Goal: Task Accomplishment & Management: Use online tool/utility

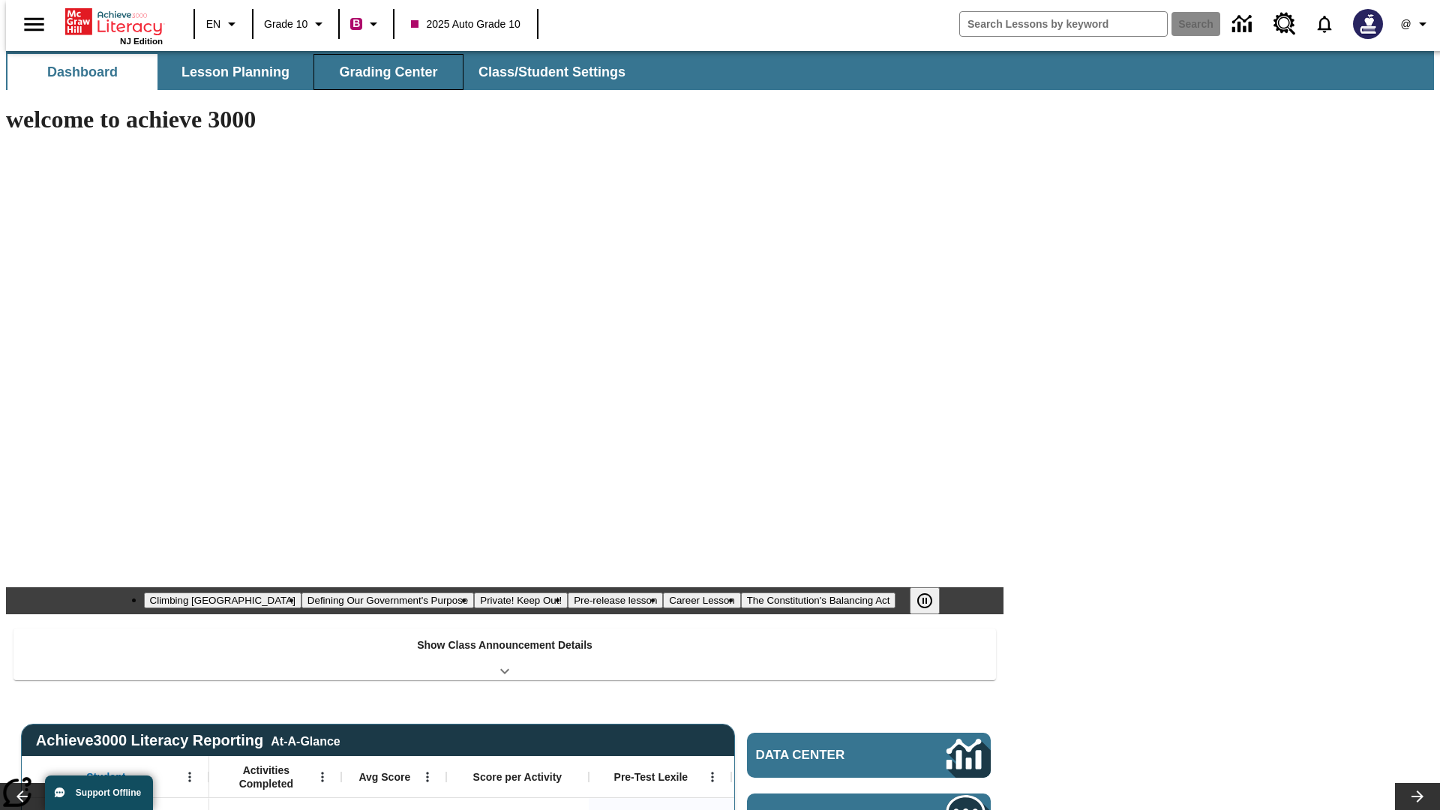
click at [382, 72] on span "Grading Center" at bounding box center [388, 72] width 98 height 17
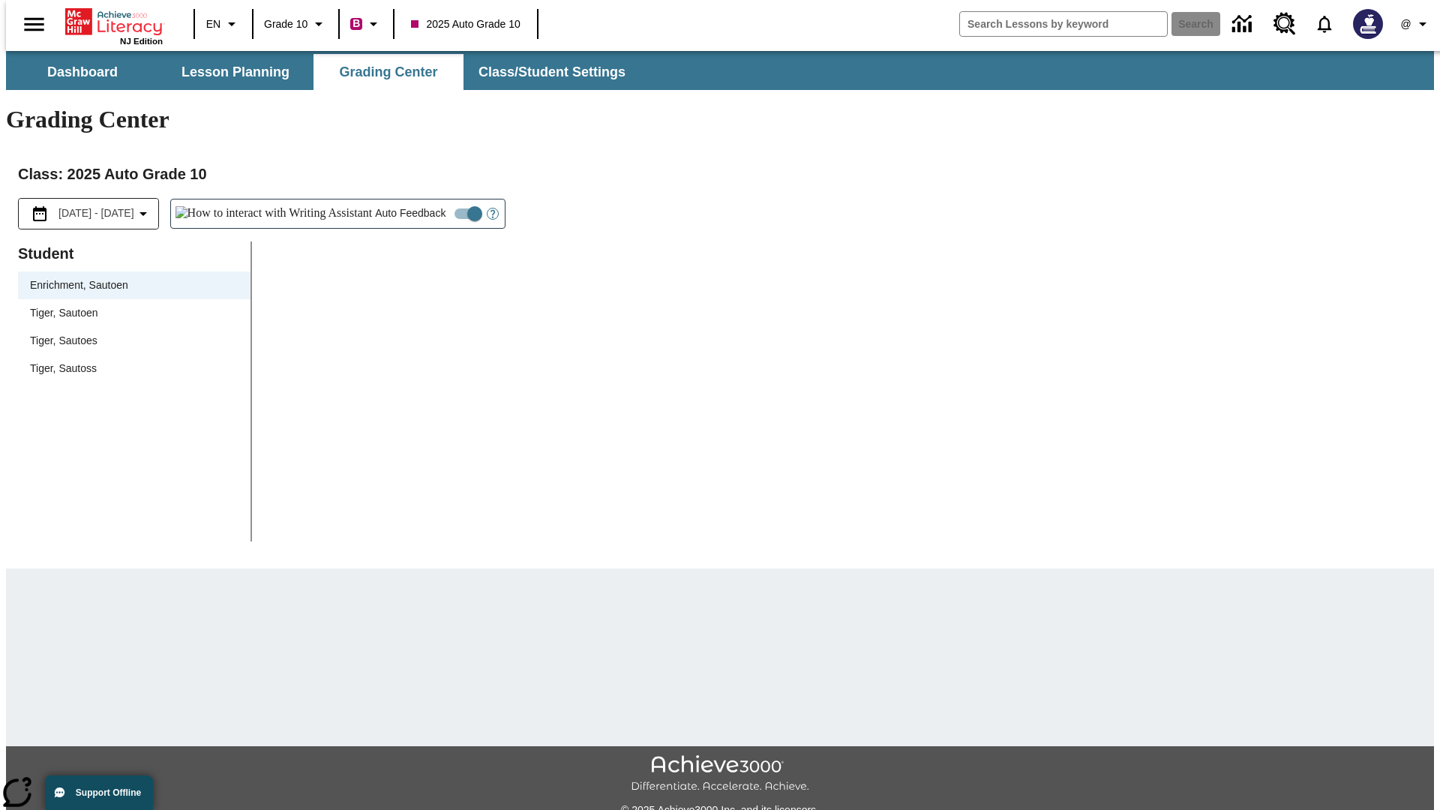
click at [129, 305] on div "Tiger, Sautoen" at bounding box center [134, 313] width 208 height 16
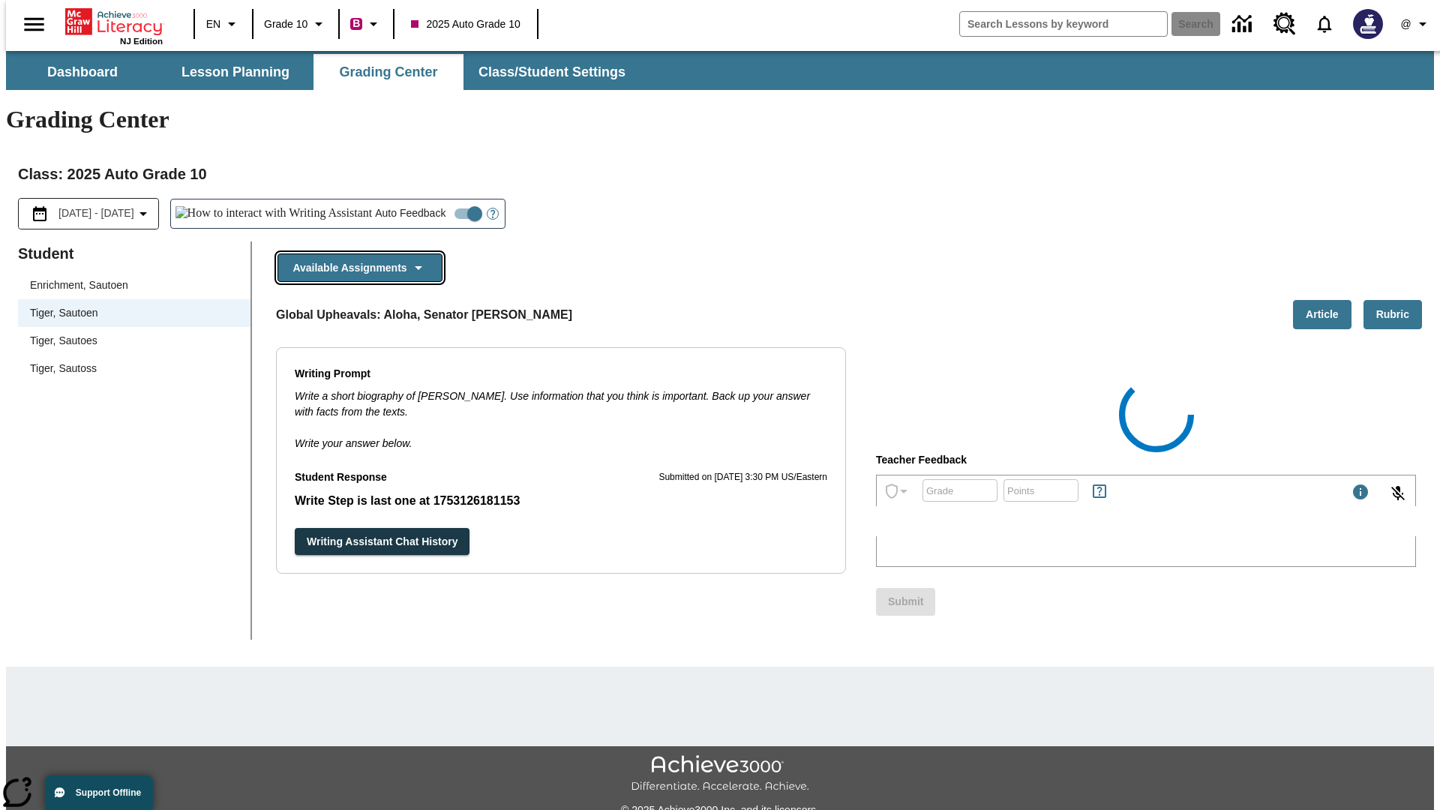
click at [355, 253] on button "Available Assignments" at bounding box center [359, 267] width 165 height 29
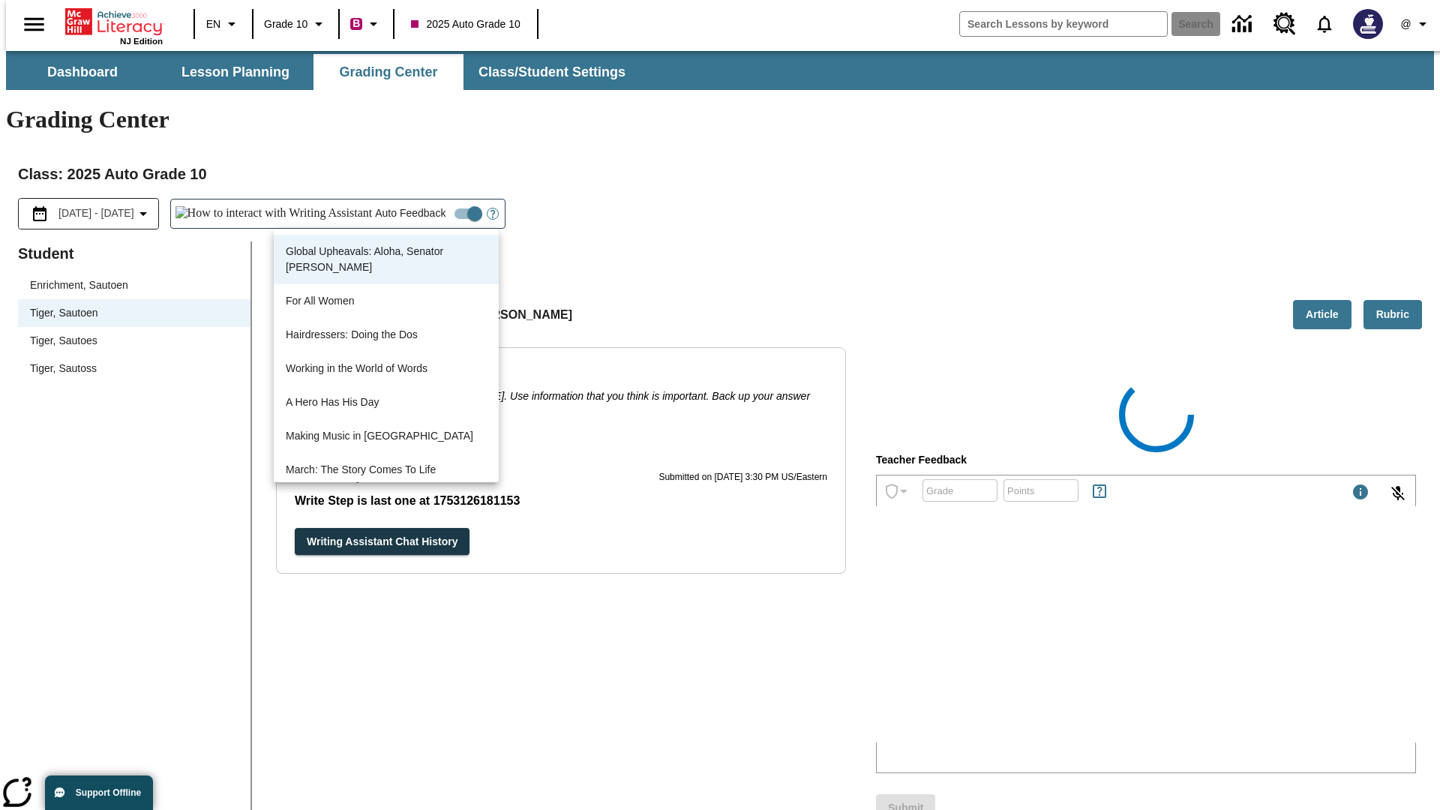
click at [295, 528] on button "Writing Assistant Chat History" at bounding box center [382, 542] width 175 height 28
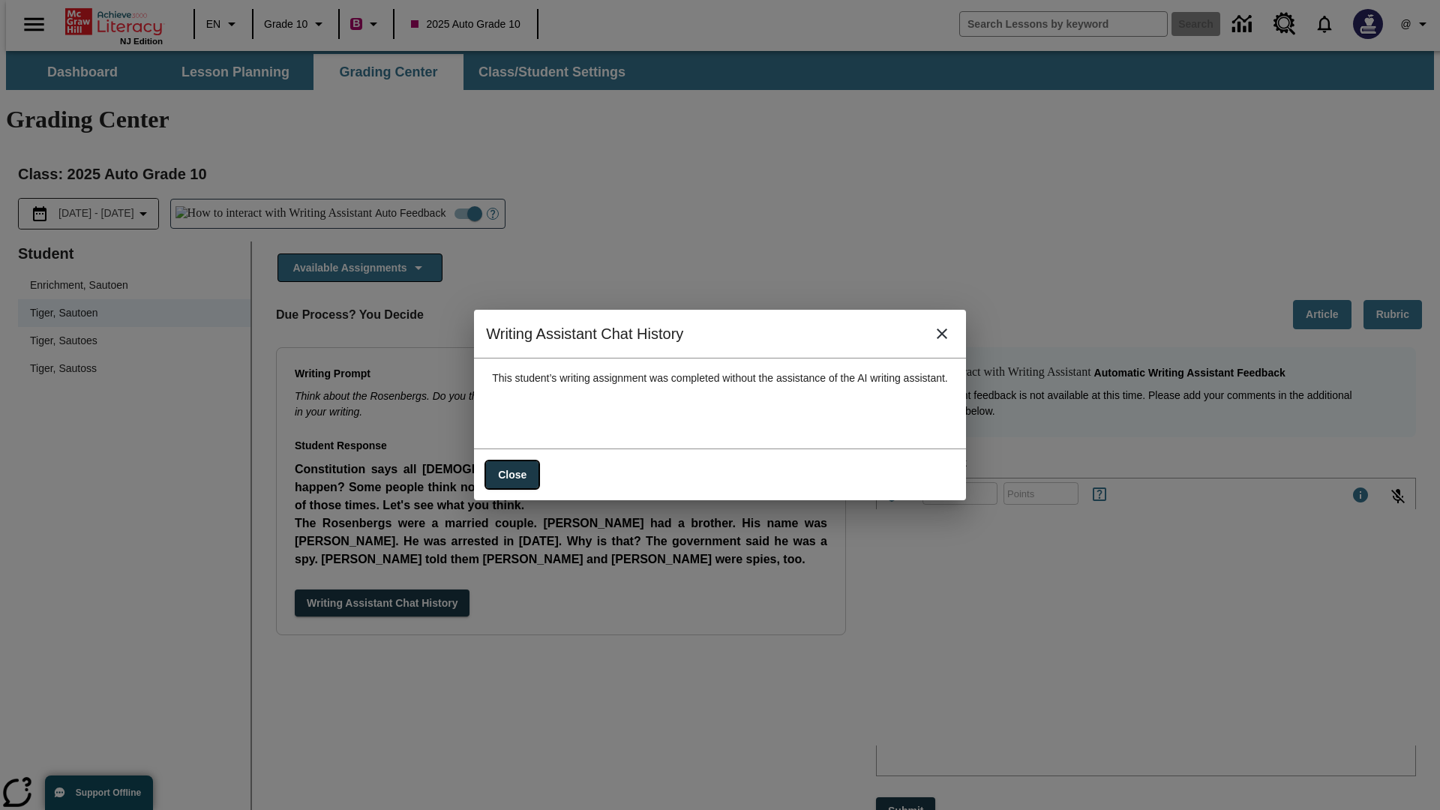
click at [499, 467] on button "Close" at bounding box center [512, 475] width 52 height 28
click at [355, 253] on button "Available Assignments" at bounding box center [359, 267] width 165 height 29
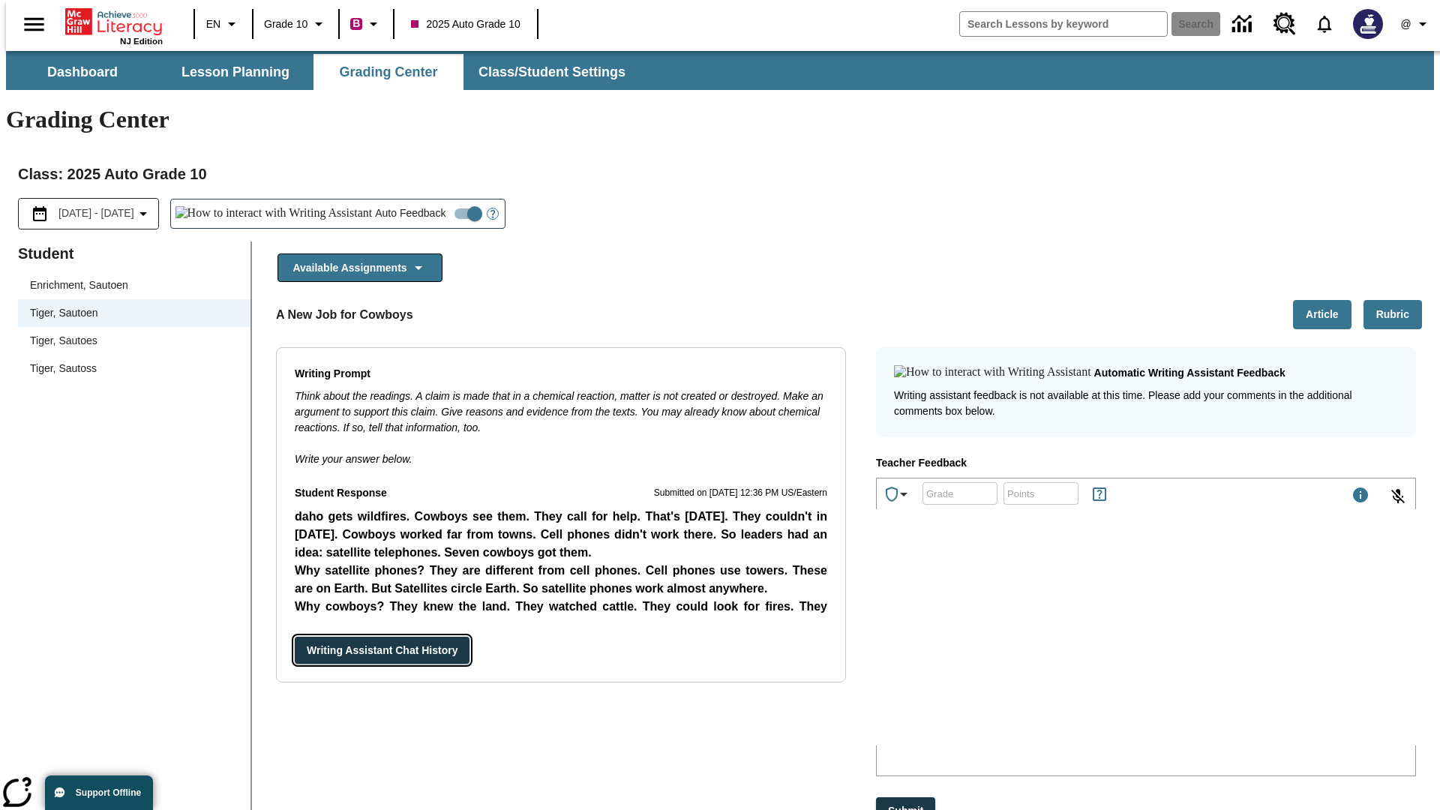
click at [295, 637] on button "Writing Assistant Chat History" at bounding box center [382, 651] width 175 height 28
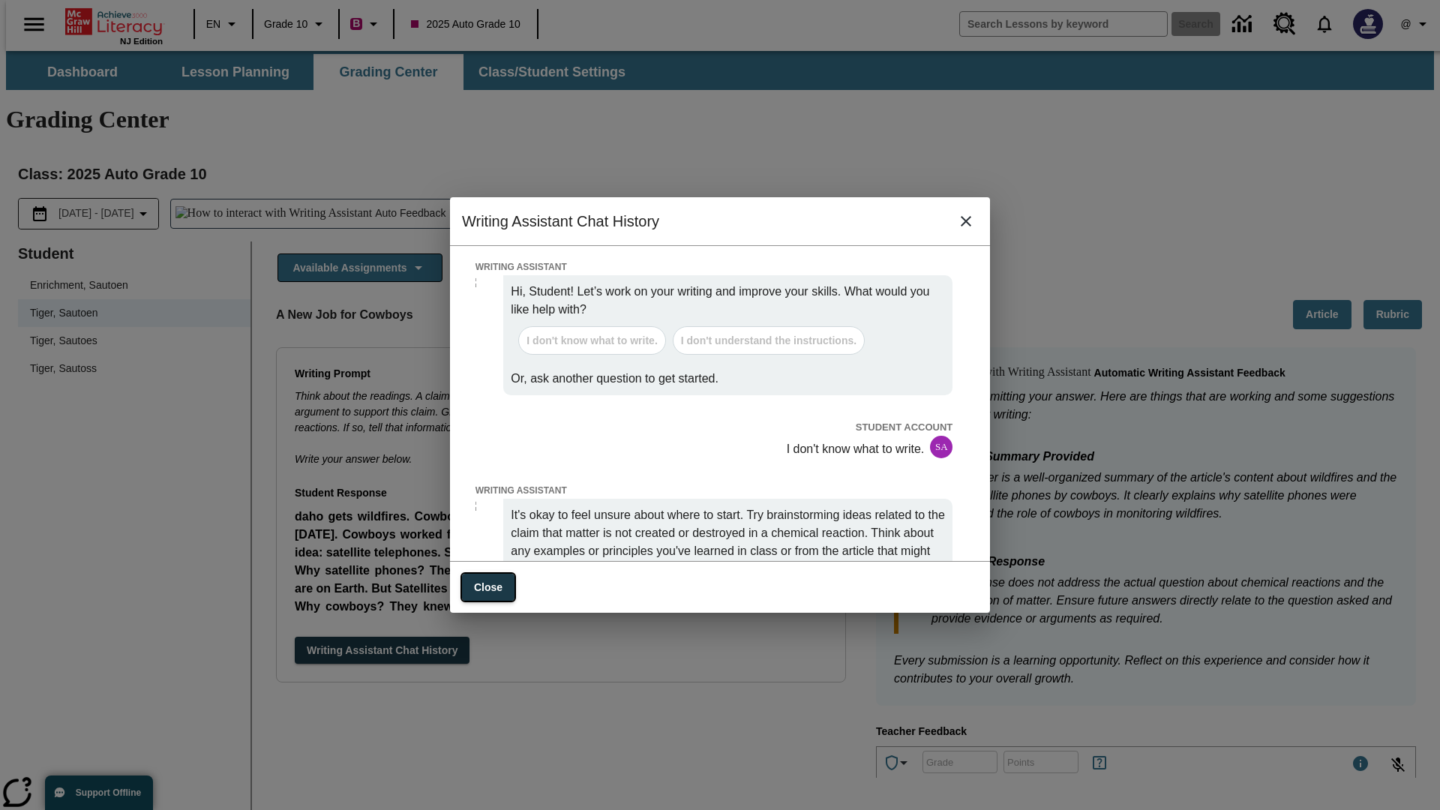
click at [487, 580] on button "Close" at bounding box center [488, 588] width 52 height 28
